Goal: Obtain resource: Obtain resource

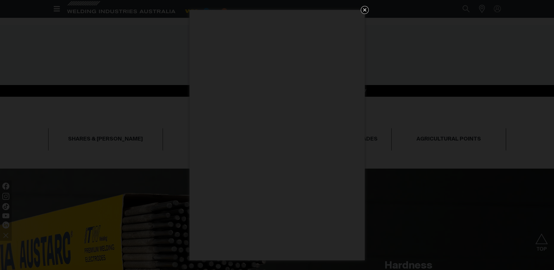
scroll to position [234, 0]
click at [366, 8] on icon "Get 5 WIA Welding Guides Free!" at bounding box center [365, 10] width 4 height 4
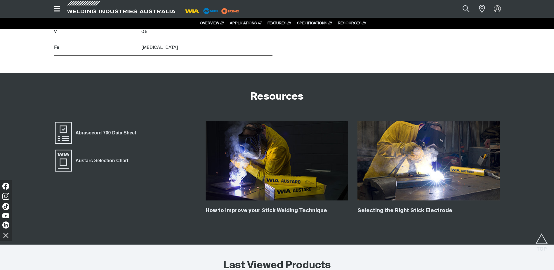
scroll to position [993, 0]
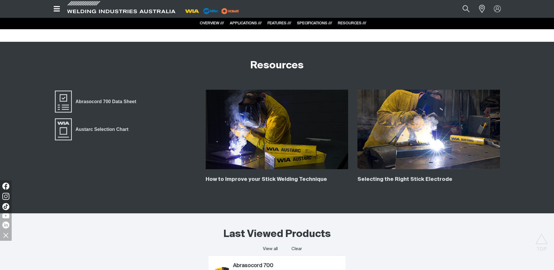
click at [349, 22] on link "RESOURCES ///" at bounding box center [352, 23] width 28 height 4
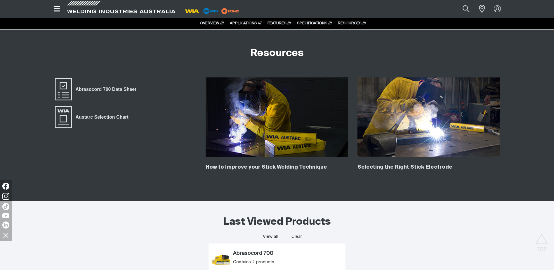
click at [349, 22] on link "RESOURCES ///" at bounding box center [352, 23] width 28 height 4
click at [362, 22] on link "RESOURCES ///" at bounding box center [352, 23] width 28 height 4
click at [363, 23] on link "RESOURCES ///" at bounding box center [352, 23] width 28 height 4
click at [349, 22] on link "RESOURCES ///" at bounding box center [352, 23] width 28 height 4
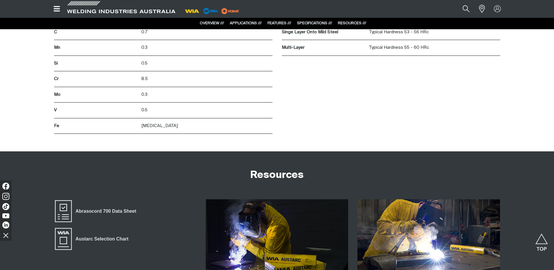
scroll to position [684, 0]
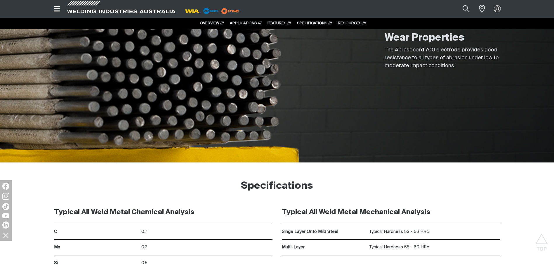
click at [307, 21] on div "SPECIFICATIONS ///" at bounding box center [314, 23] width 35 height 6
click at [307, 23] on link "SPECIFICATIONS ///" at bounding box center [314, 23] width 35 height 4
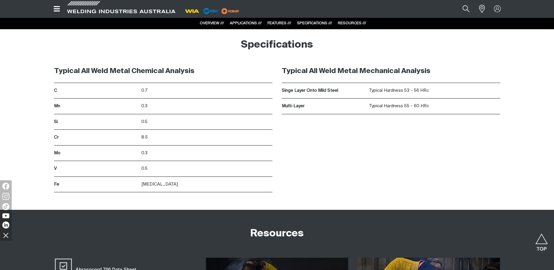
scroll to position [826, 0]
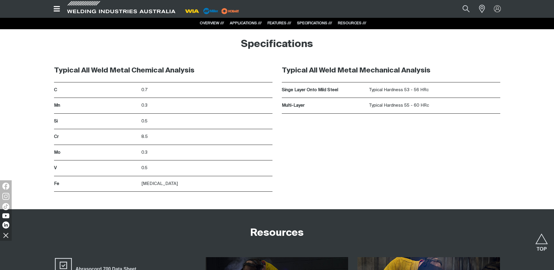
click at [214, 22] on link "OVERVIEW ///" at bounding box center [212, 23] width 24 height 4
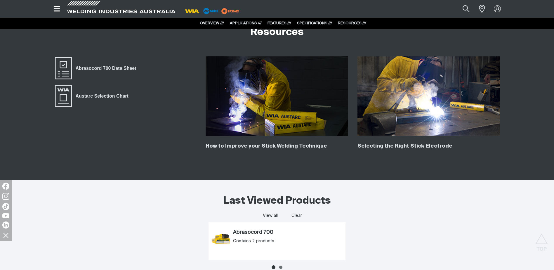
scroll to position [935, 0]
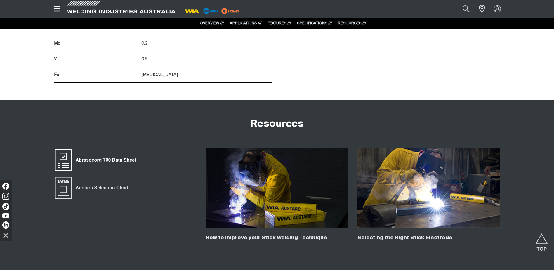
click at [64, 155] on span "Abrasocord 700 Data Sheet" at bounding box center [63, 159] width 19 height 23
